Goal: Task Accomplishment & Management: Manage account settings

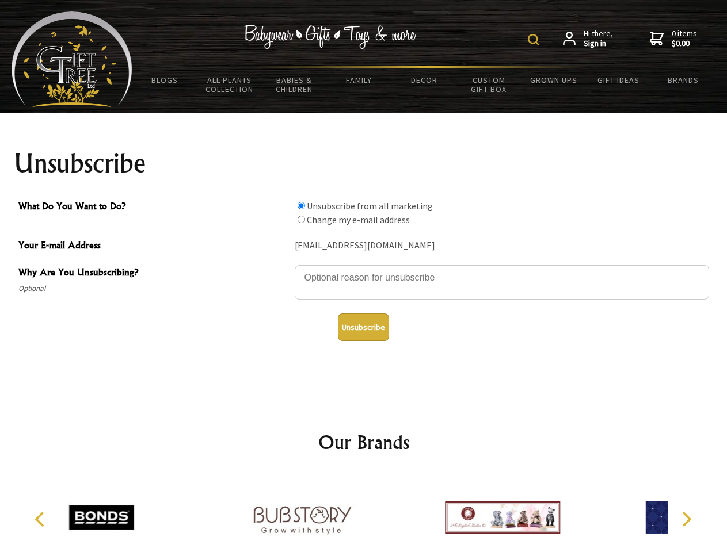
click at [535, 40] on img at bounding box center [533, 40] width 12 height 12
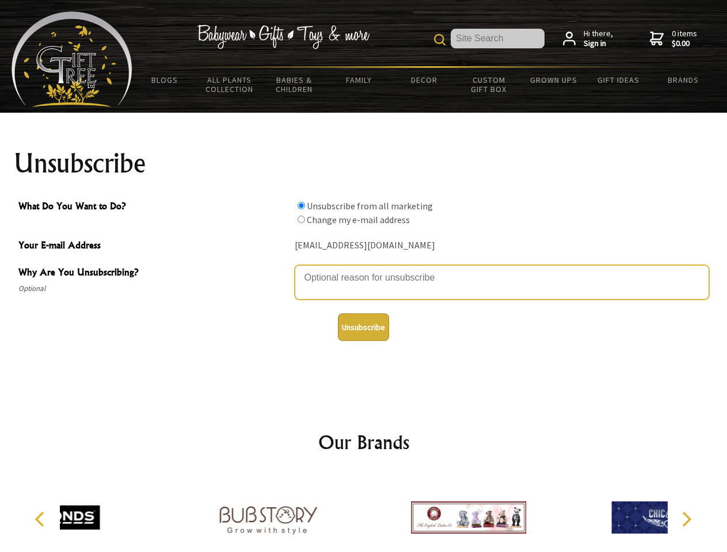
click at [364, 269] on textarea "Why Are You Unsubscribing?" at bounding box center [502, 282] width 414 height 35
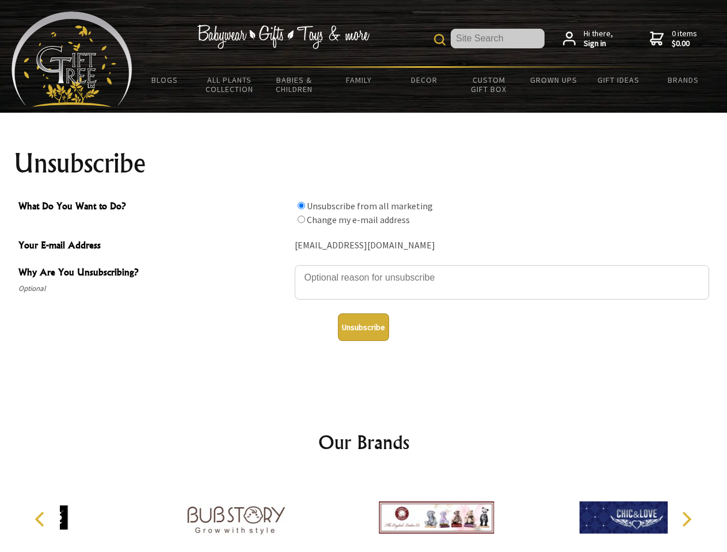
click at [301, 205] on input "What Do You Want to Do?" at bounding box center [300, 205] width 7 height 7
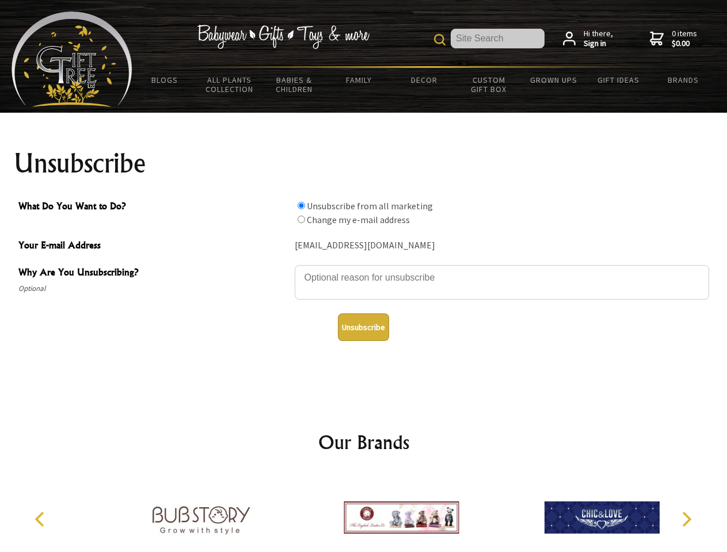
click at [301, 219] on input "What Do You Want to Do?" at bounding box center [300, 219] width 7 height 7
radio input "true"
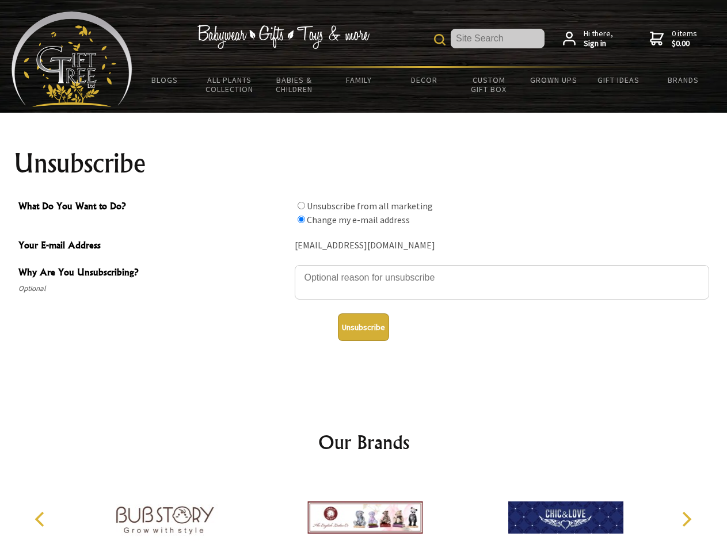
click at [363, 327] on button "Unsubscribe" at bounding box center [363, 327] width 51 height 28
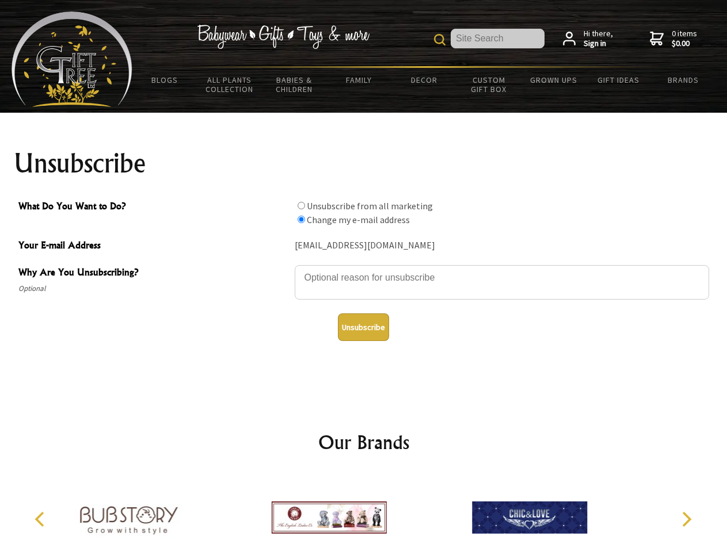
click at [364, 513] on div at bounding box center [328, 520] width 200 height 90
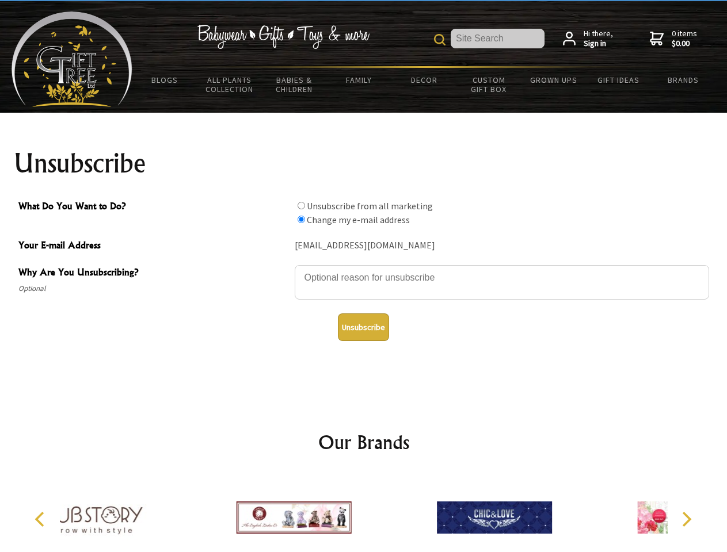
click at [41, 519] on icon "Previous" at bounding box center [40, 519] width 15 height 15
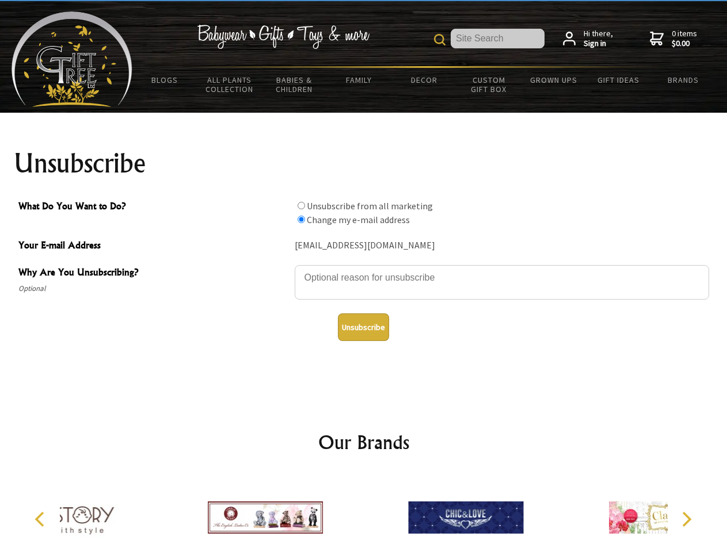
click at [686, 519] on icon "Next" at bounding box center [685, 519] width 15 height 15
